Goal: Information Seeking & Learning: Find specific fact

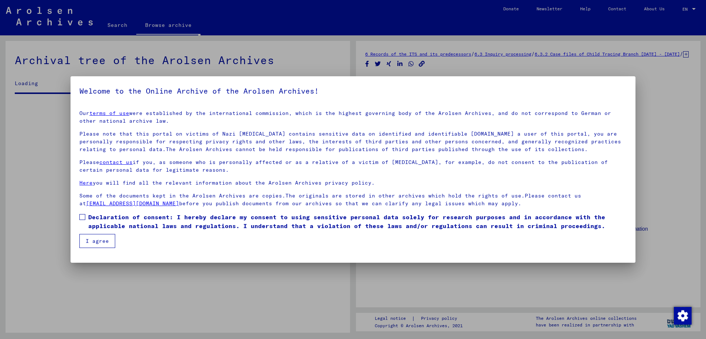
click at [81, 220] on label "Declaration of consent: I hereby declare my consent to using sensitive personal…" at bounding box center [352, 222] width 547 height 18
click at [96, 242] on button "I agree" at bounding box center [97, 241] width 36 height 14
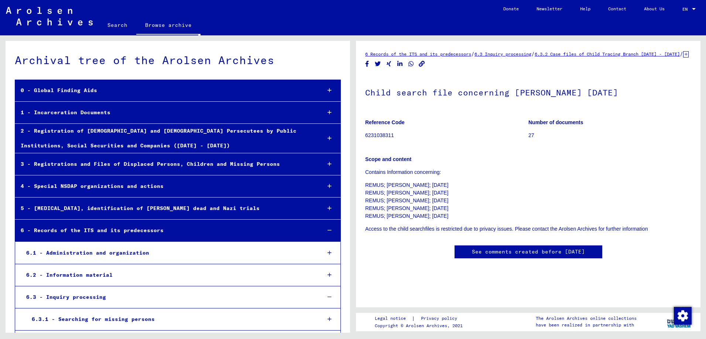
scroll to position [31746, 0]
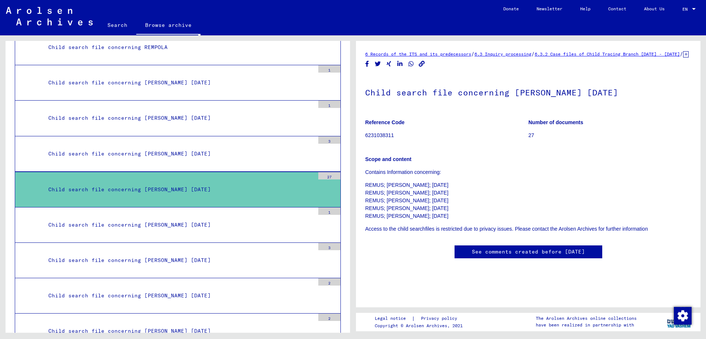
click at [238, 193] on div "Child search file concerning [PERSON_NAME] [DATE]" at bounding box center [179, 190] width 272 height 14
click at [318, 175] on div "27" at bounding box center [329, 175] width 22 height 7
click at [528, 139] on p "27" at bounding box center [609, 136] width 163 height 8
click at [437, 119] on p "Reference Code" at bounding box center [446, 123] width 163 height 8
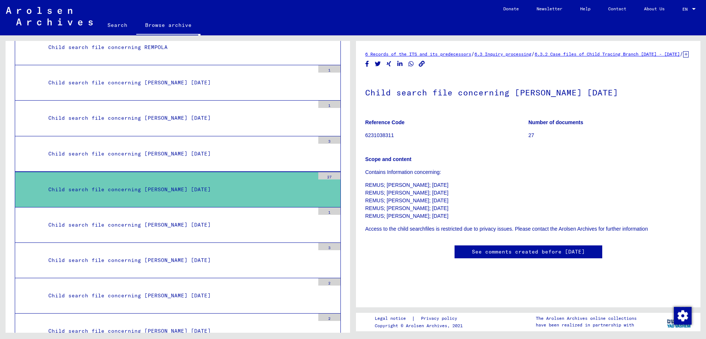
click at [420, 182] on p "REMUS; [PERSON_NAME]; [DATE] REMUS; [PERSON_NAME]; [DATE] REMUS; [PERSON_NAME];…" at bounding box center [528, 201] width 326 height 39
click at [392, 139] on p "6231038311" at bounding box center [446, 136] width 163 height 8
click at [611, 55] on link "6.3.2 Case files of Child Tracing Branch [DATE] - [DATE]" at bounding box center [606, 54] width 145 height 6
click at [401, 139] on p "6231038311" at bounding box center [446, 136] width 163 height 8
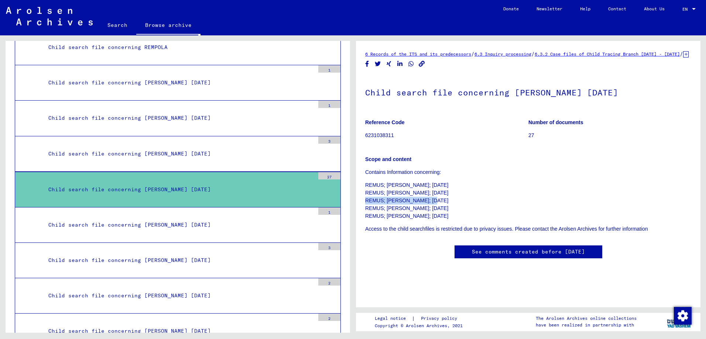
drag, startPoint x: 433, startPoint y: 210, endPoint x: 367, endPoint y: 206, distance: 66.6
click at [367, 206] on p "REMUS; [PERSON_NAME]; [DATE] REMUS; [PERSON_NAME]; [DATE] REMUS; [PERSON_NAME];…" at bounding box center [528, 201] width 326 height 39
drag, startPoint x: 367, startPoint y: 206, endPoint x: 449, endPoint y: 206, distance: 81.9
click at [449, 206] on p "REMUS; [PERSON_NAME]; [DATE] REMUS; [PERSON_NAME]; [DATE] REMUS; [PERSON_NAME];…" at bounding box center [528, 201] width 326 height 39
click at [442, 206] on p "REMUS; [PERSON_NAME]; [DATE] REMUS; [PERSON_NAME]; [DATE] REMUS; [PERSON_NAME];…" at bounding box center [528, 201] width 326 height 39
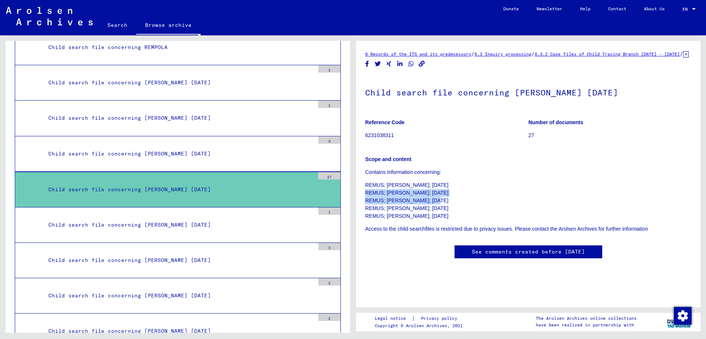
drag, startPoint x: 437, startPoint y: 209, endPoint x: 363, endPoint y: 204, distance: 74.3
click at [363, 204] on yv-its-full-details "6 Records of the ITS and its predecessors / 6.3 Inquiry processing / 6.3.2 Case…" at bounding box center [528, 162] width 344 height 224
click at [467, 220] on p "REMUS; [PERSON_NAME]; [DATE] REMUS; [PERSON_NAME]; [DATE] REMUS; [PERSON_NAME];…" at bounding box center [528, 201] width 326 height 39
click at [453, 213] on p "REMUS; [PERSON_NAME]; [DATE] REMUS; [PERSON_NAME]; [DATE] REMUS; [PERSON_NAME];…" at bounding box center [528, 201] width 326 height 39
click at [482, 215] on p "REMUS; [PERSON_NAME]; [DATE] REMUS; [PERSON_NAME]; [DATE] REMUS; [PERSON_NAME];…" at bounding box center [528, 201] width 326 height 39
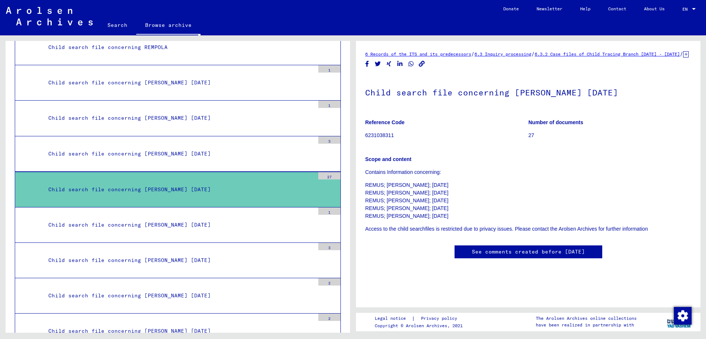
drag, startPoint x: 447, startPoint y: 221, endPoint x: 364, endPoint y: 191, distance: 88.4
click at [364, 191] on yv-its-full-details "6 Records of the ITS and its predecessors / 6.3 Inquiry processing / 6.3.2 Case…" at bounding box center [528, 162] width 344 height 224
click at [447, 220] on p "REMUS; [PERSON_NAME]; [DATE] REMUS; [PERSON_NAME]; [DATE] REMUS; [PERSON_NAME];…" at bounding box center [528, 201] width 326 height 39
drag, startPoint x: 450, startPoint y: 224, endPoint x: 379, endPoint y: 207, distance: 72.9
click at [379, 207] on p "REMUS; [PERSON_NAME]; [DATE] REMUS; [PERSON_NAME]; [DATE] REMUS; [PERSON_NAME];…" at bounding box center [528, 201] width 326 height 39
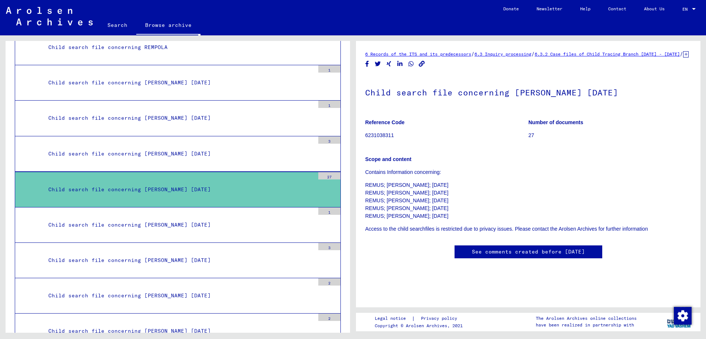
drag, startPoint x: 379, startPoint y: 207, endPoint x: 459, endPoint y: 203, distance: 79.8
click at [459, 203] on p "REMUS; [PERSON_NAME]; [DATE] REMUS; [PERSON_NAME]; [DATE] REMUS; [PERSON_NAME];…" at bounding box center [528, 201] width 326 height 39
click at [441, 207] on p "REMUS; [PERSON_NAME]; [DATE] REMUS; [PERSON_NAME]; [DATE] REMUS; [PERSON_NAME];…" at bounding box center [528, 201] width 326 height 39
drag, startPoint x: 434, startPoint y: 208, endPoint x: 354, endPoint y: 208, distance: 80.4
click at [354, 208] on div "6 Records of the ITS and its predecessors / 6.3 Inquiry processing / 6.3.2 Case…" at bounding box center [529, 184] width 353 height 298
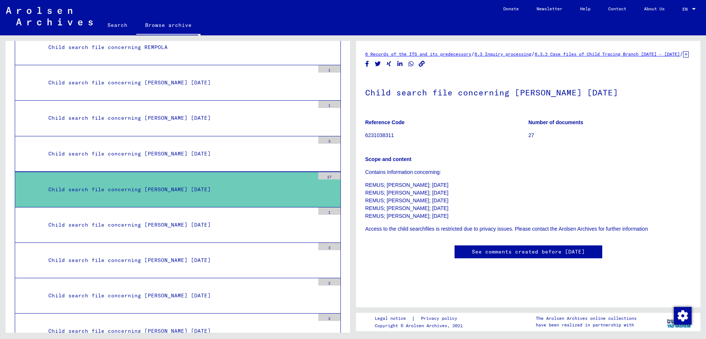
drag, startPoint x: 354, startPoint y: 208, endPoint x: 468, endPoint y: 210, distance: 114.0
click at [468, 210] on p "REMUS; [PERSON_NAME]; [DATE] REMUS; [PERSON_NAME]; [DATE] REMUS; [PERSON_NAME];…" at bounding box center [528, 201] width 326 height 39
drag, startPoint x: 444, startPoint y: 209, endPoint x: 365, endPoint y: 207, distance: 79.0
click at [365, 207] on p "REMUS; [PERSON_NAME]; [DATE] REMUS; [PERSON_NAME]; [DATE] REMUS; [PERSON_NAME];…" at bounding box center [528, 201] width 326 height 39
click at [477, 200] on p "REMUS; [PERSON_NAME]; [DATE] REMUS; [PERSON_NAME]; [DATE] REMUS; [PERSON_NAME];…" at bounding box center [528, 201] width 326 height 39
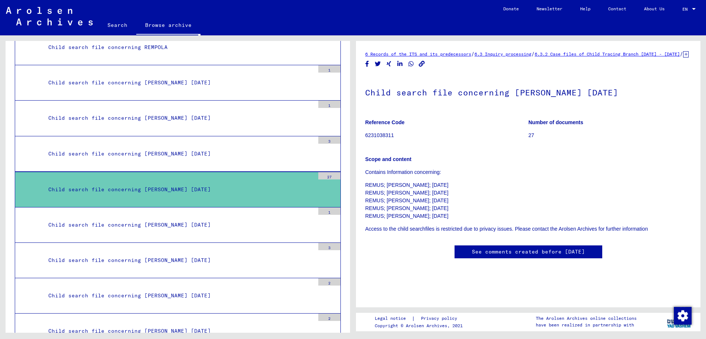
click at [448, 220] on p "REMUS; [PERSON_NAME]; [DATE] REMUS; [PERSON_NAME]; [DATE] REMUS; [PERSON_NAME];…" at bounding box center [528, 201] width 326 height 39
drag, startPoint x: 448, startPoint y: 225, endPoint x: 363, endPoint y: 192, distance: 90.4
click at [363, 192] on yv-its-full-details "6 Records of the ITS and its predecessors / 6.3 Inquiry processing / 6.3.2 Case…" at bounding box center [528, 162] width 344 height 224
drag, startPoint x: 363, startPoint y: 192, endPoint x: 553, endPoint y: 192, distance: 189.3
click at [553, 192] on p "REMUS; [PERSON_NAME]; [DATE] REMUS; [PERSON_NAME]; [DATE] REMUS; [PERSON_NAME];…" at bounding box center [528, 201] width 326 height 39
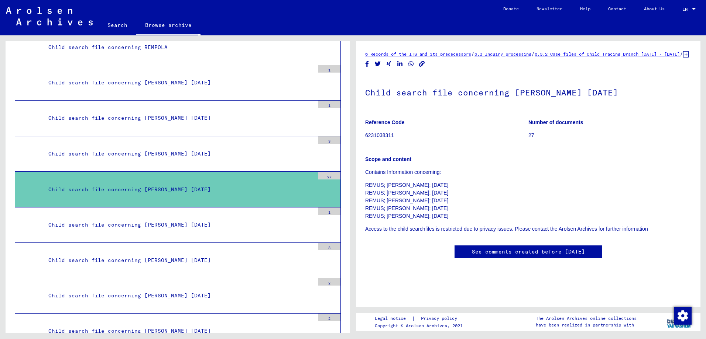
scroll to position [37, 0]
click at [180, 193] on div "Child search file concerning [PERSON_NAME] [DATE]" at bounding box center [179, 190] width 272 height 14
